Goal: Navigation & Orientation: Find specific page/section

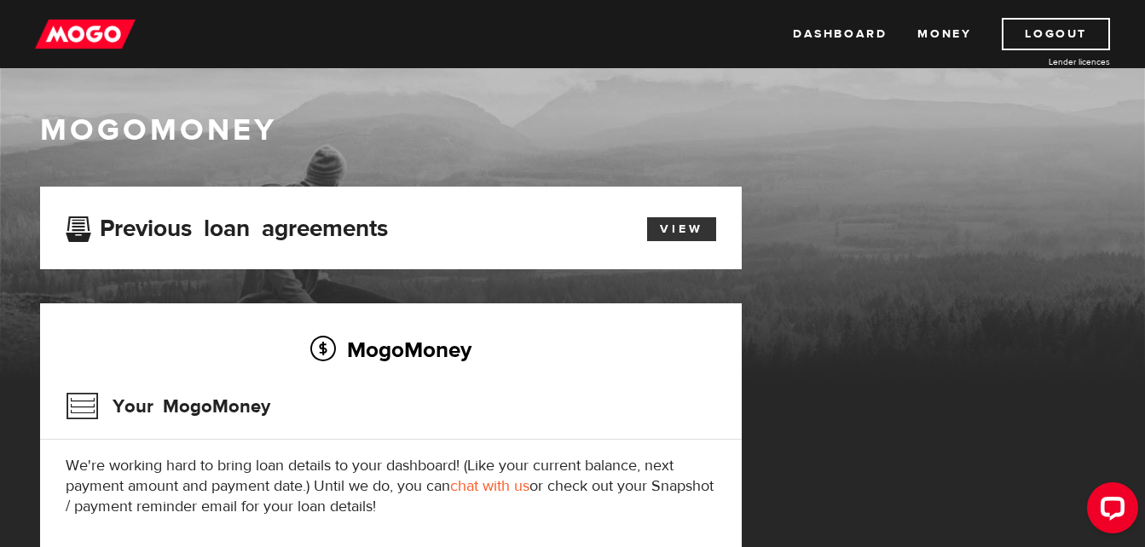
click at [704, 225] on link "View" at bounding box center [681, 229] width 69 height 24
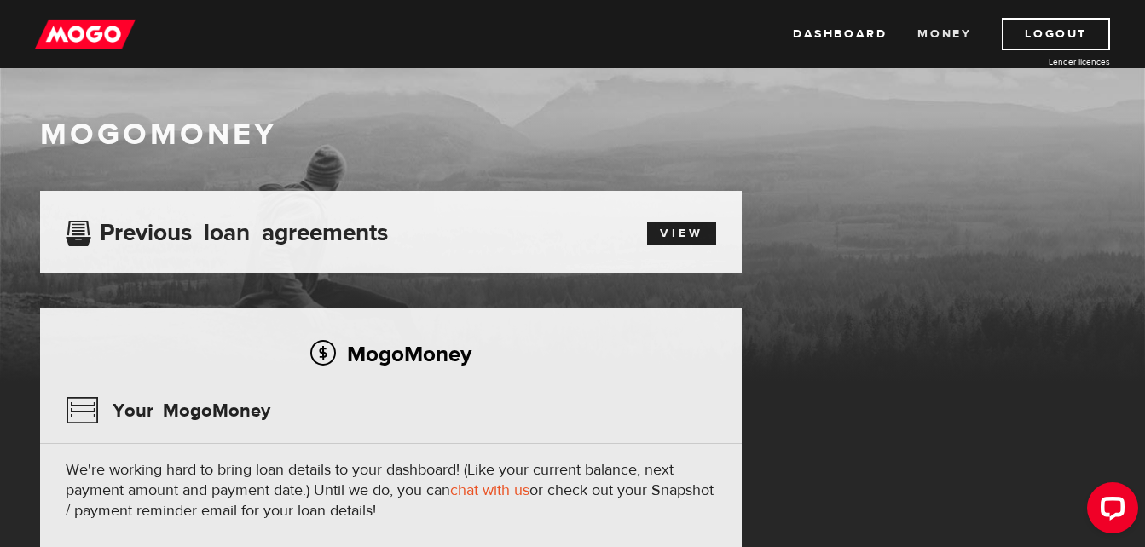
click at [923, 38] on link "Money" at bounding box center [945, 34] width 54 height 32
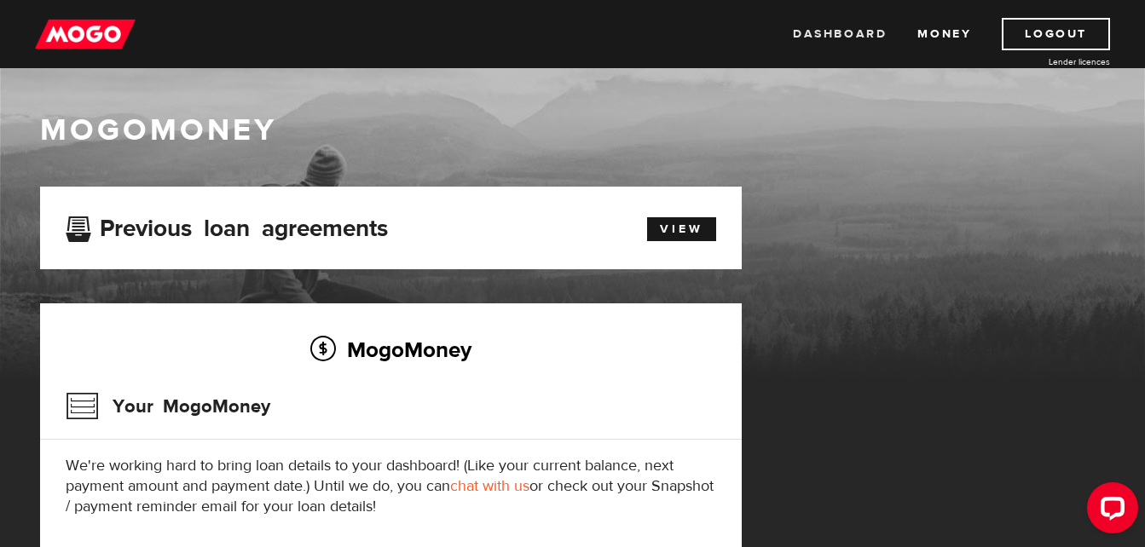
click at [839, 40] on link "Dashboard" at bounding box center [840, 34] width 94 height 32
